Goal: Task Accomplishment & Management: Use online tool/utility

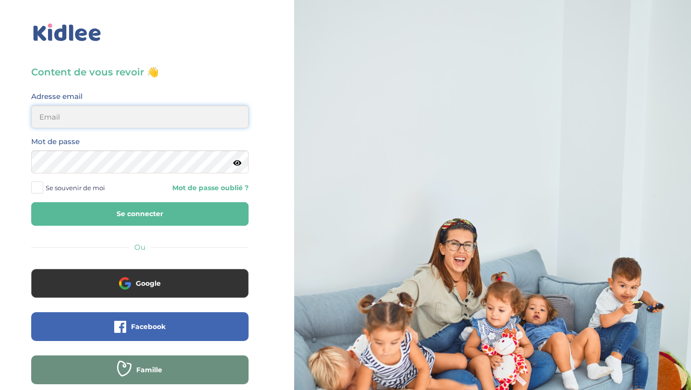
type input "aitoumeziane.consulting@gmail.com"
click at [163, 213] on button "Se connecter" at bounding box center [139, 214] width 217 height 24
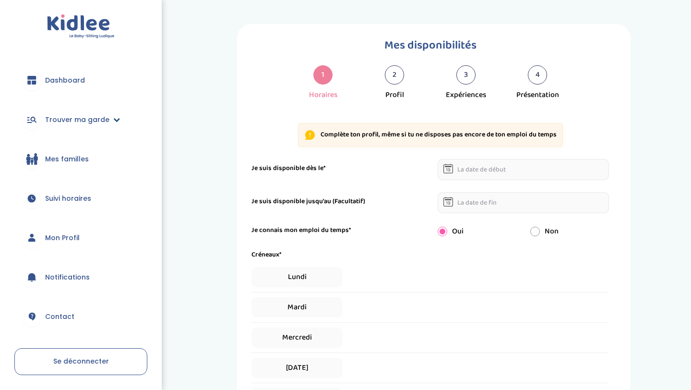
click at [104, 120] on span "Trouver ma garde" at bounding box center [77, 120] width 64 height 10
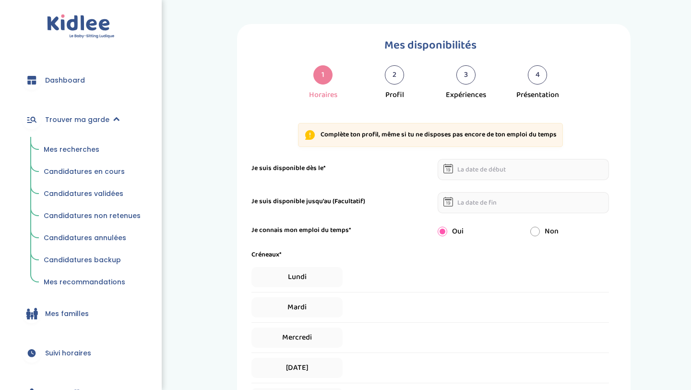
click at [78, 154] on link "Mes recherches" at bounding box center [92, 150] width 110 height 18
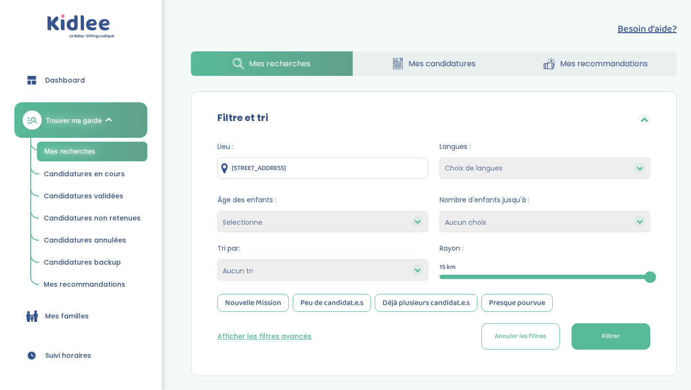
click at [334, 217] on select "Selectionne moins de 3 ans entre 3 et 6 ans plus de 6 ans" at bounding box center [322, 221] width 211 height 21
click at [316, 277] on select "Heures par semaine (croissant) Heures par semaine (décroissant) Date de démarra…" at bounding box center [322, 269] width 211 height 21
select select "hours_asc"
click at [217, 259] on select "Heures par semaine (croissant) Heures par semaine (décroissant) Date de démarra…" at bounding box center [322, 269] width 211 height 21
click at [609, 343] on button "Filtrer" at bounding box center [611, 336] width 79 height 26
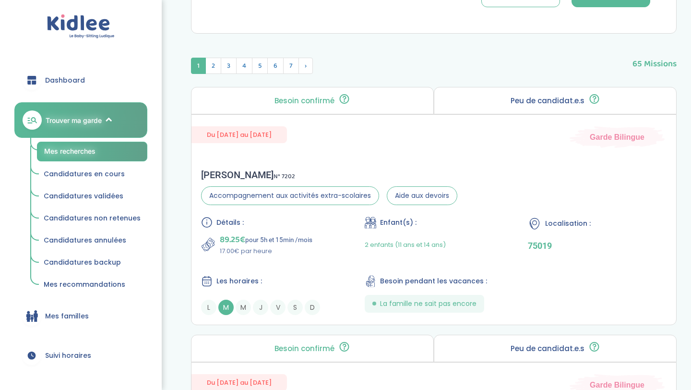
scroll to position [345, 0]
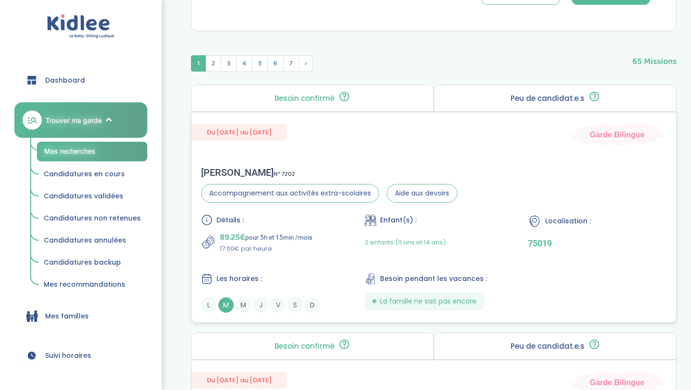
click at [602, 279] on div "Détails : 89.25€ pour 5h et 15min /mois 17.00€ par heure Enfant(s) : 2 enfants …" at bounding box center [433, 263] width 465 height 98
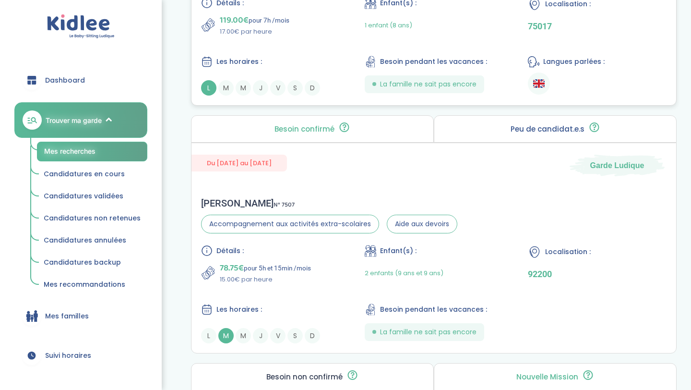
scroll to position [811, 0]
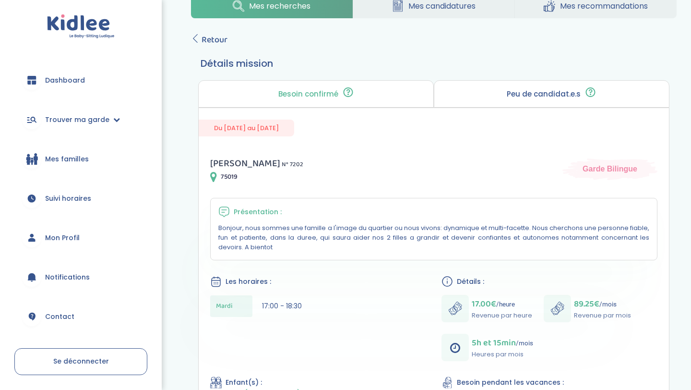
scroll to position [29, 0]
